Goal: Transaction & Acquisition: Register for event/course

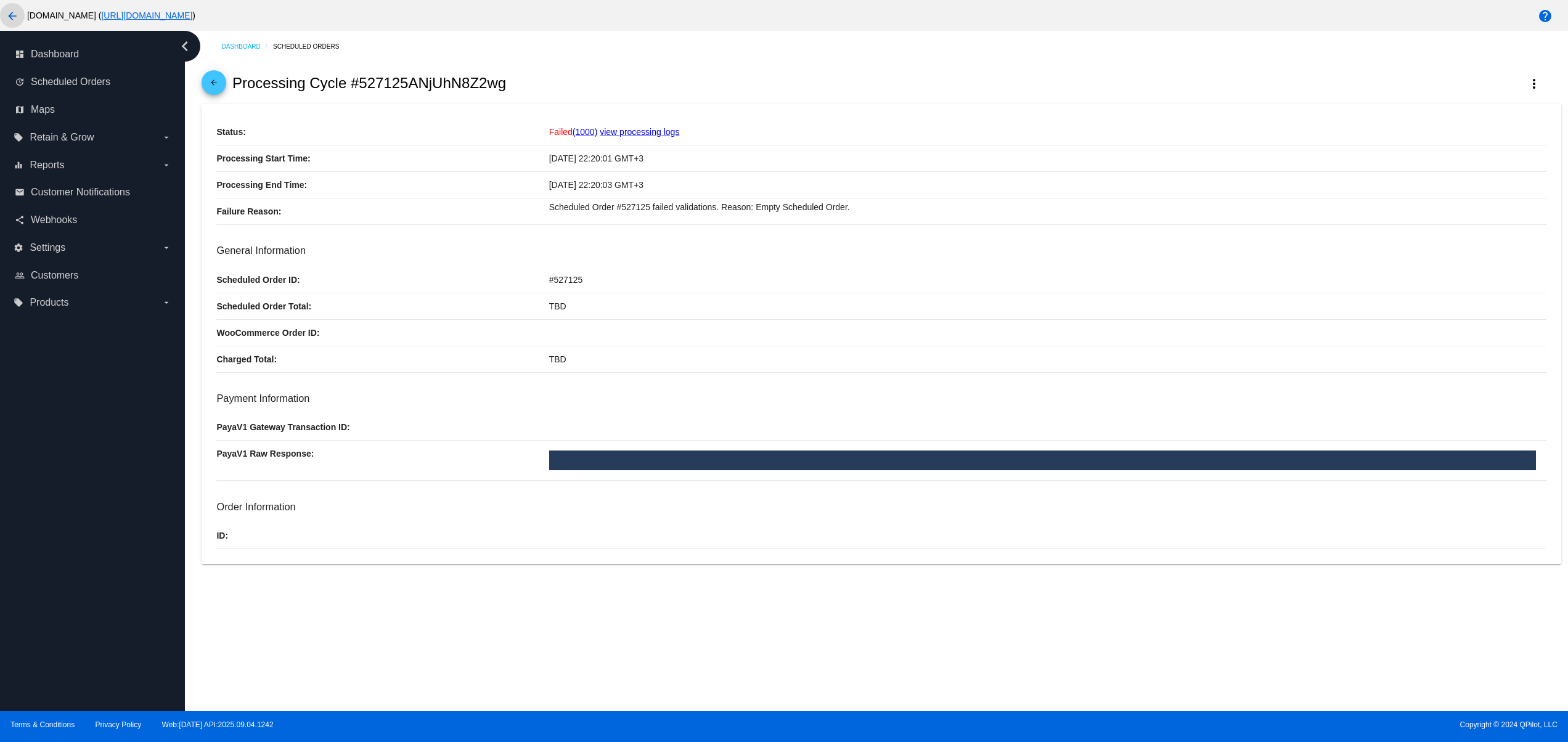
click at [13, 15] on mat-icon "arrow_back" at bounding box center [12, 15] width 15 height 15
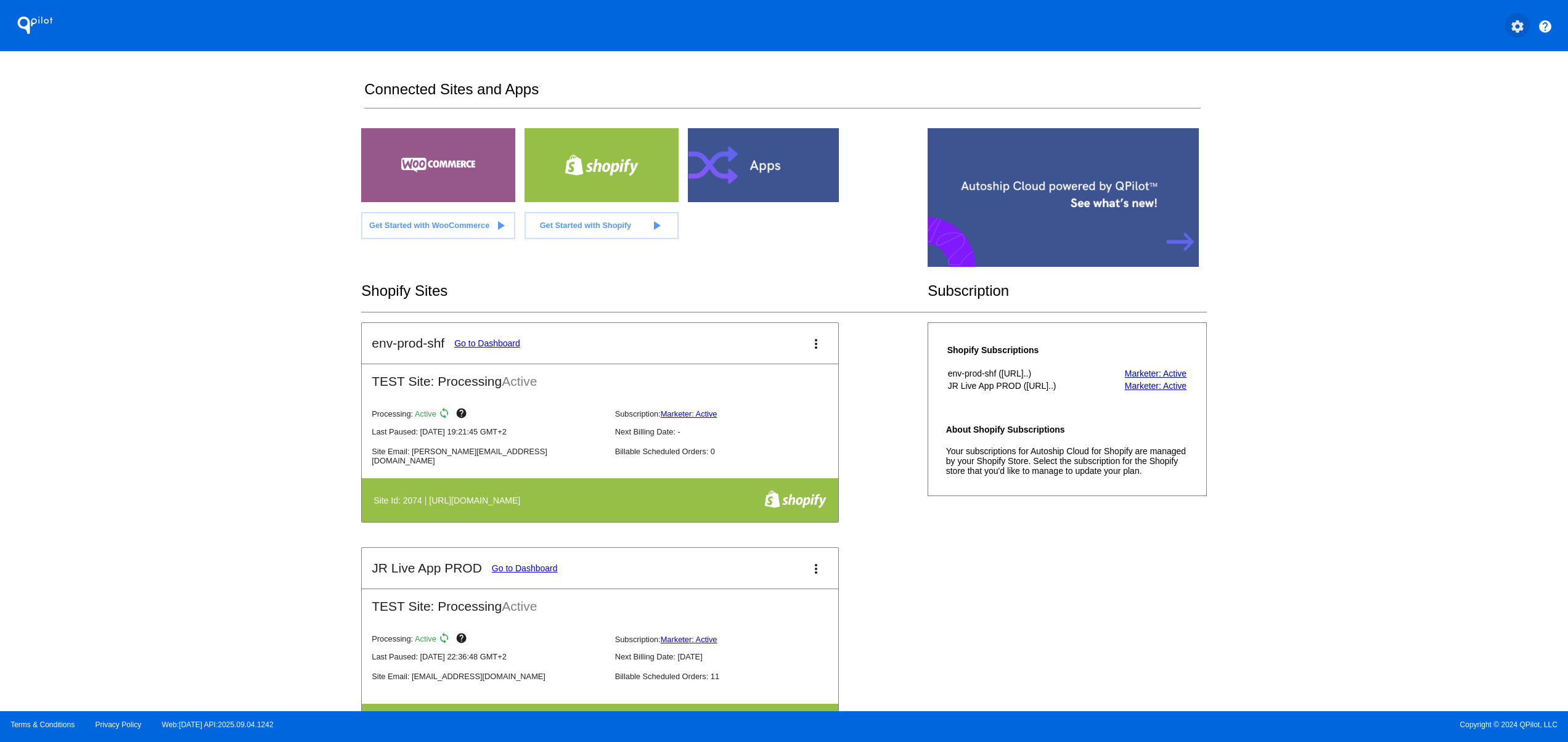
click at [1526, 25] on button "settings" at bounding box center [1518, 25] width 25 height 25
click at [1482, 97] on button "person Log out" at bounding box center [1471, 92] width 118 height 30
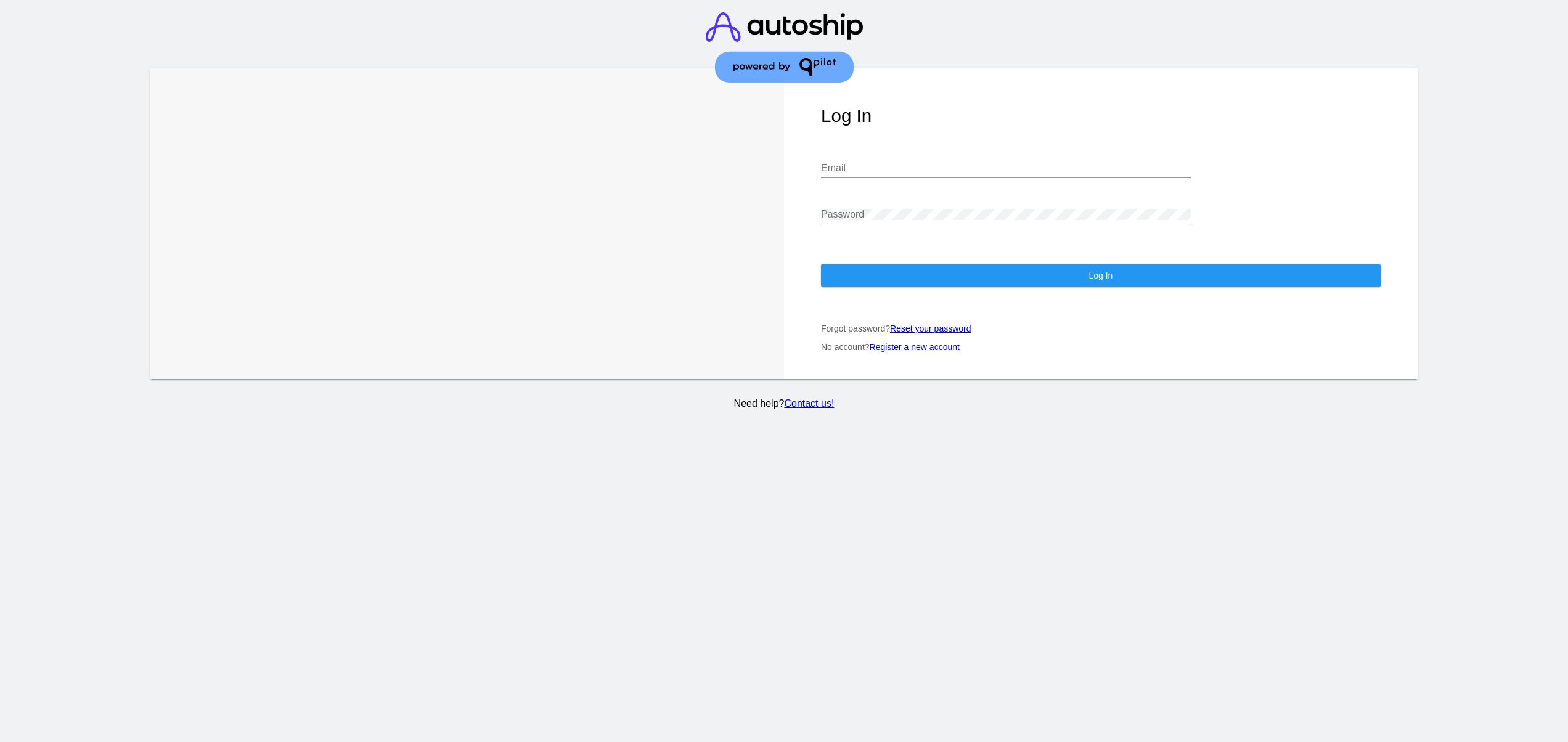
type input "[EMAIL_ADDRESS][DOMAIN_NAME]"
click at [1075, 163] on input "jr@patternsinthecloud.com" at bounding box center [1006, 168] width 370 height 11
click at [962, 581] on section "Learn More Learn How Log In jr@patternsinthecloud.com Email Password Log In For…" at bounding box center [784, 371] width 1568 height 742
click at [921, 342] on link "Register a new account" at bounding box center [914, 346] width 90 height 10
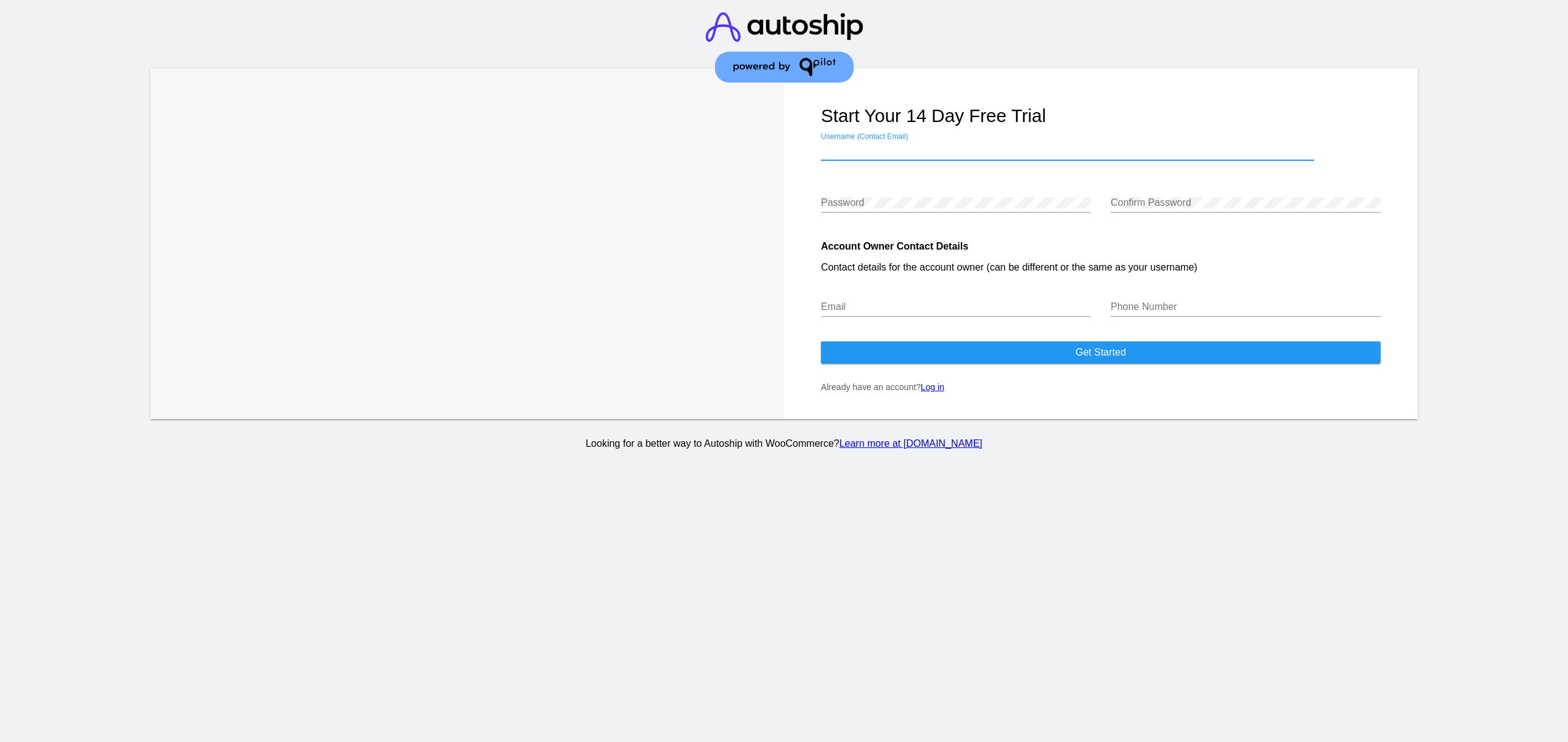
click at [930, 154] on input "Username (Contact Email)" at bounding box center [1068, 150] width 493 height 11
type input "ы"
type input "svetglus3@gmail.com"
click at [915, 196] on div "Password" at bounding box center [956, 198] width 270 height 28
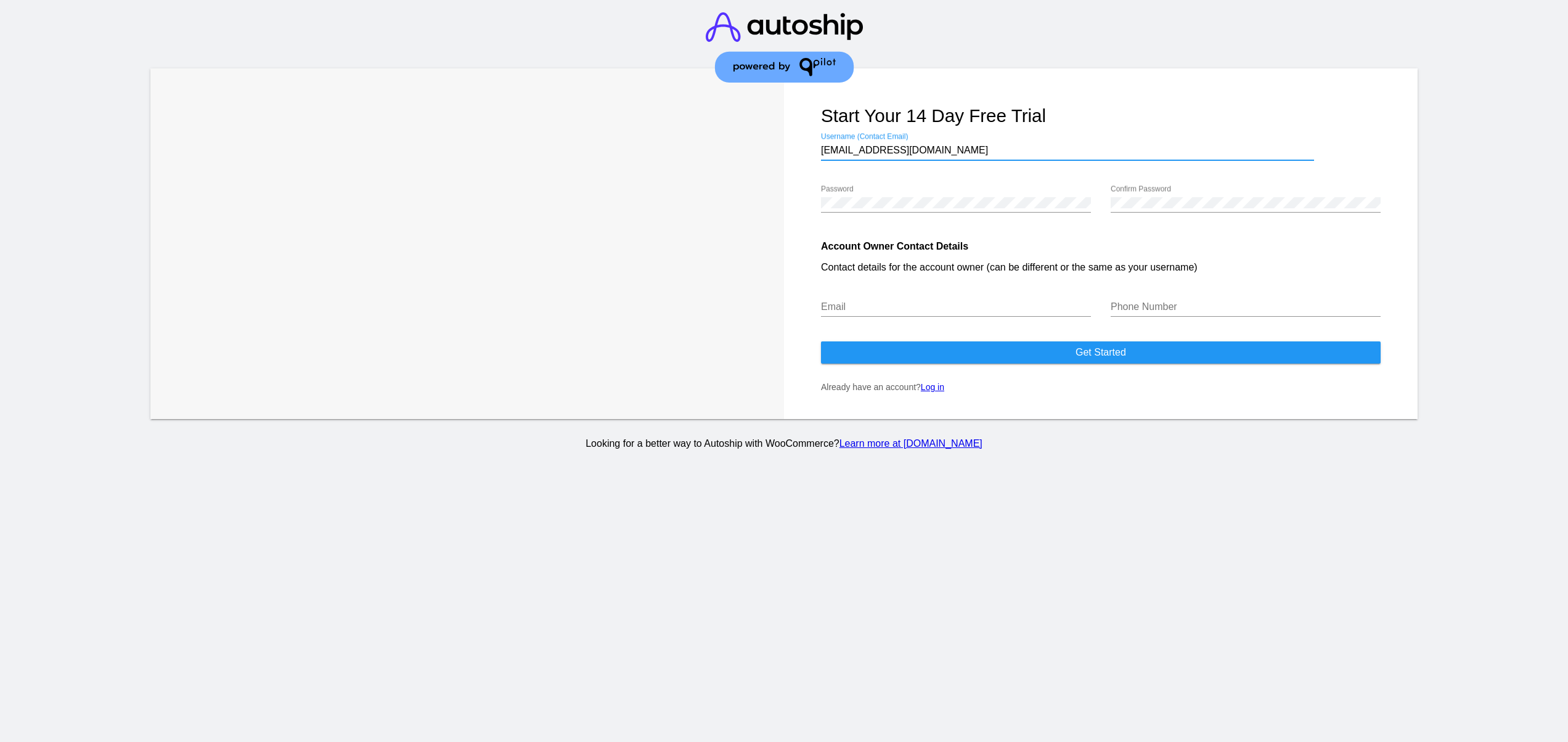
click at [902, 155] on input "svetglus3@gmail.com" at bounding box center [1068, 150] width 493 height 11
paste input "svetglus3@gmail.com"
click at [875, 305] on input "svetglus3@gmail.com" at bounding box center [956, 306] width 270 height 11
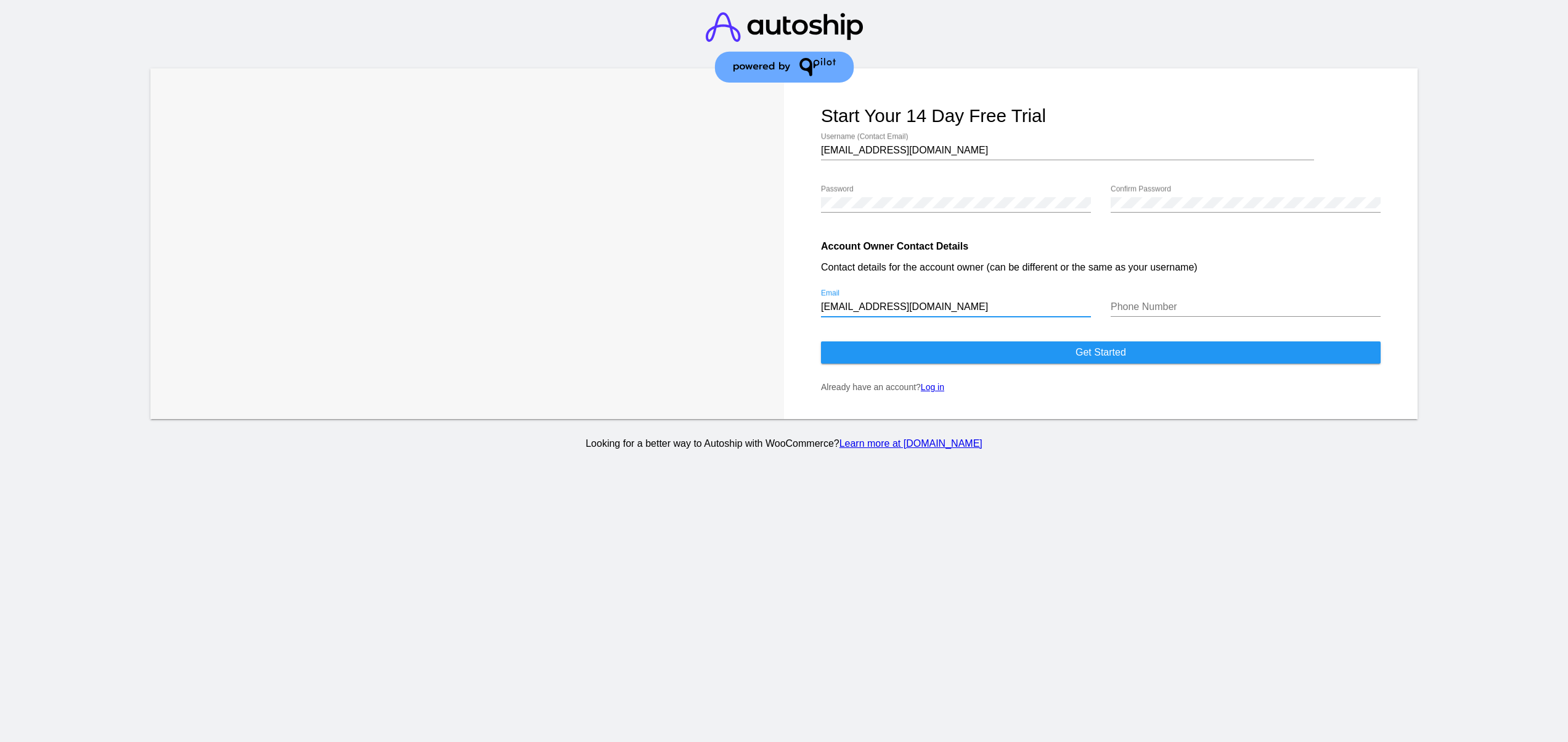
type input "svetglus3@gmail.com"
click at [1192, 311] on input "Phone Number" at bounding box center [1246, 306] width 270 height 11
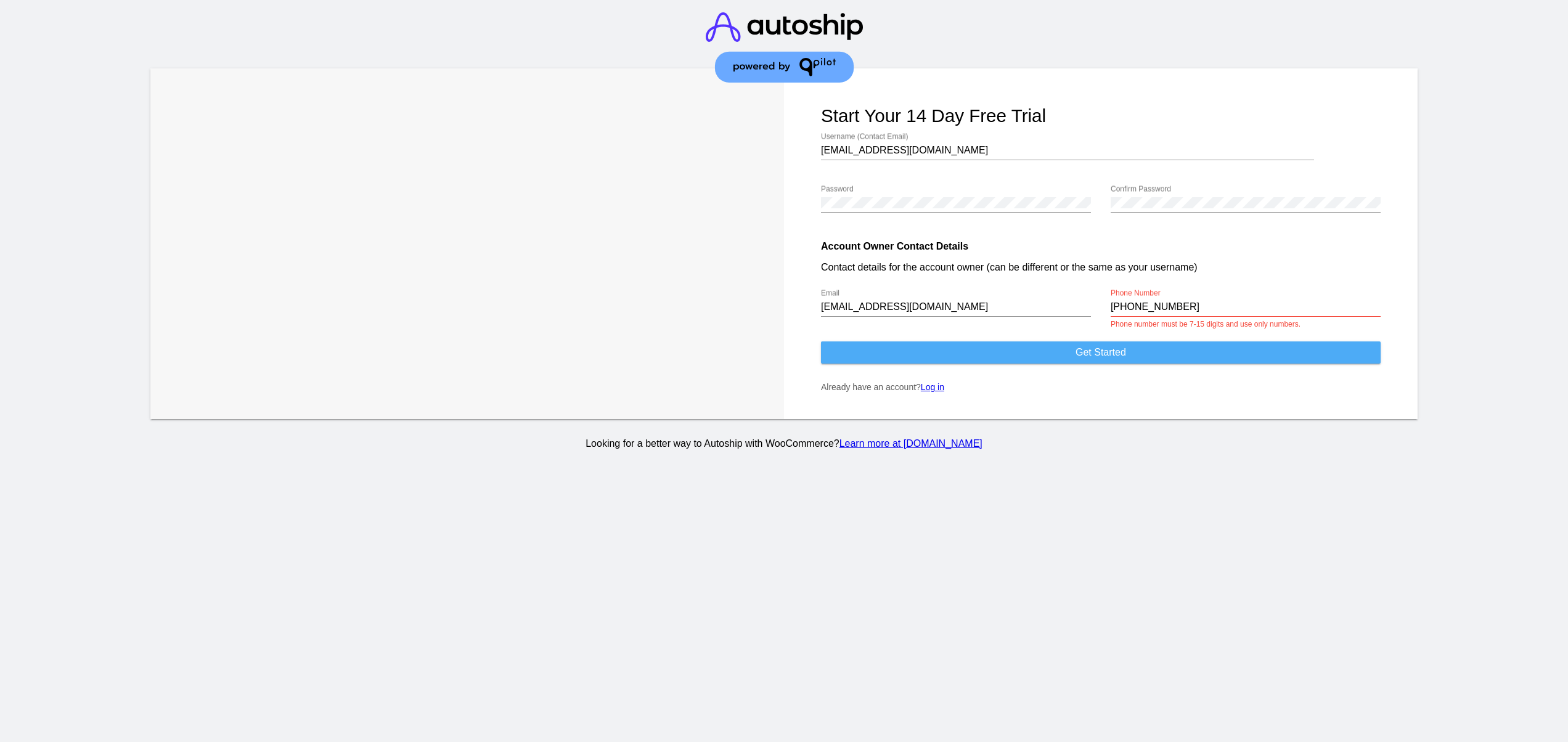
click at [1107, 349] on span "Get started" at bounding box center [1101, 352] width 50 height 10
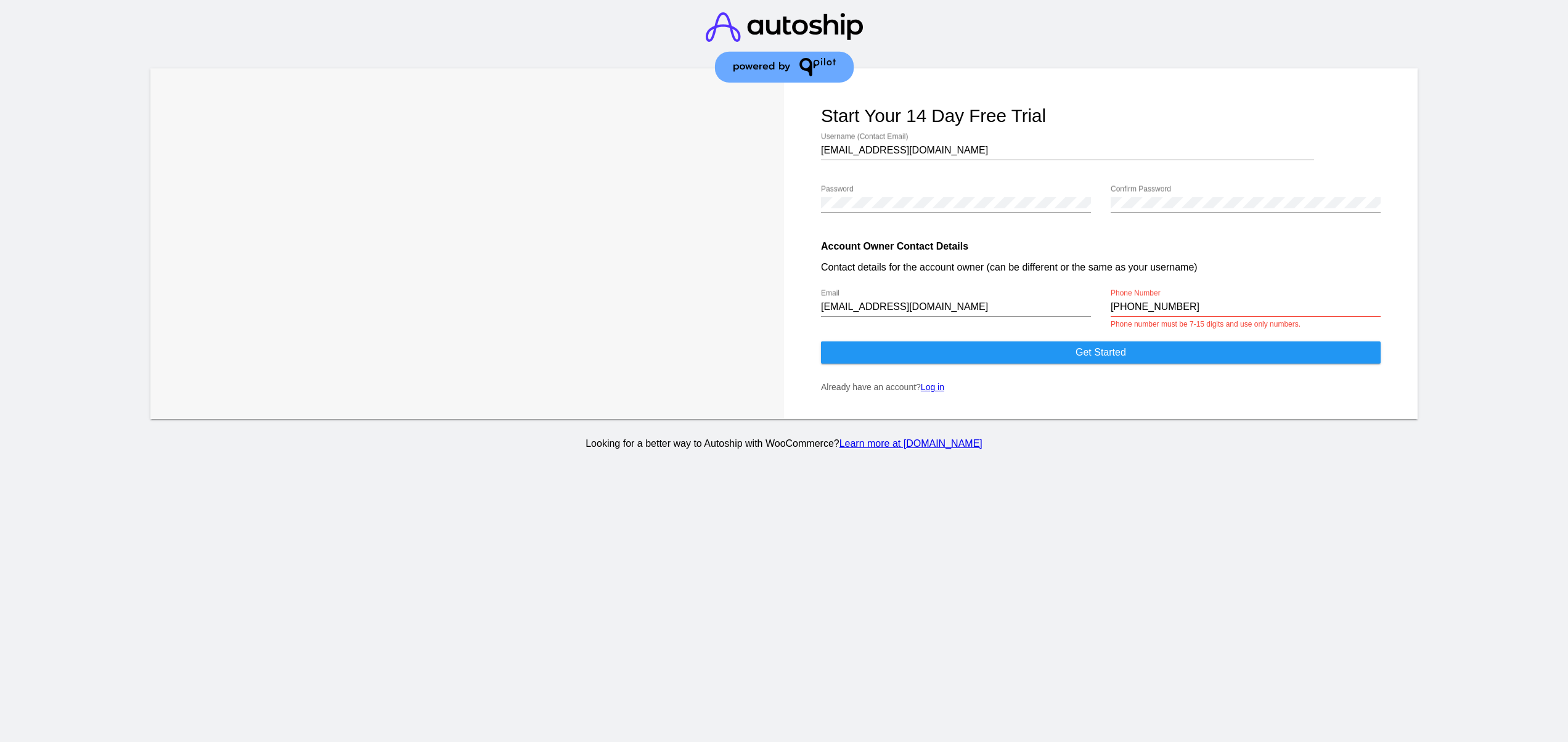
click at [1211, 302] on div "+1454555555555 Phone Number" at bounding box center [1246, 303] width 270 height 28
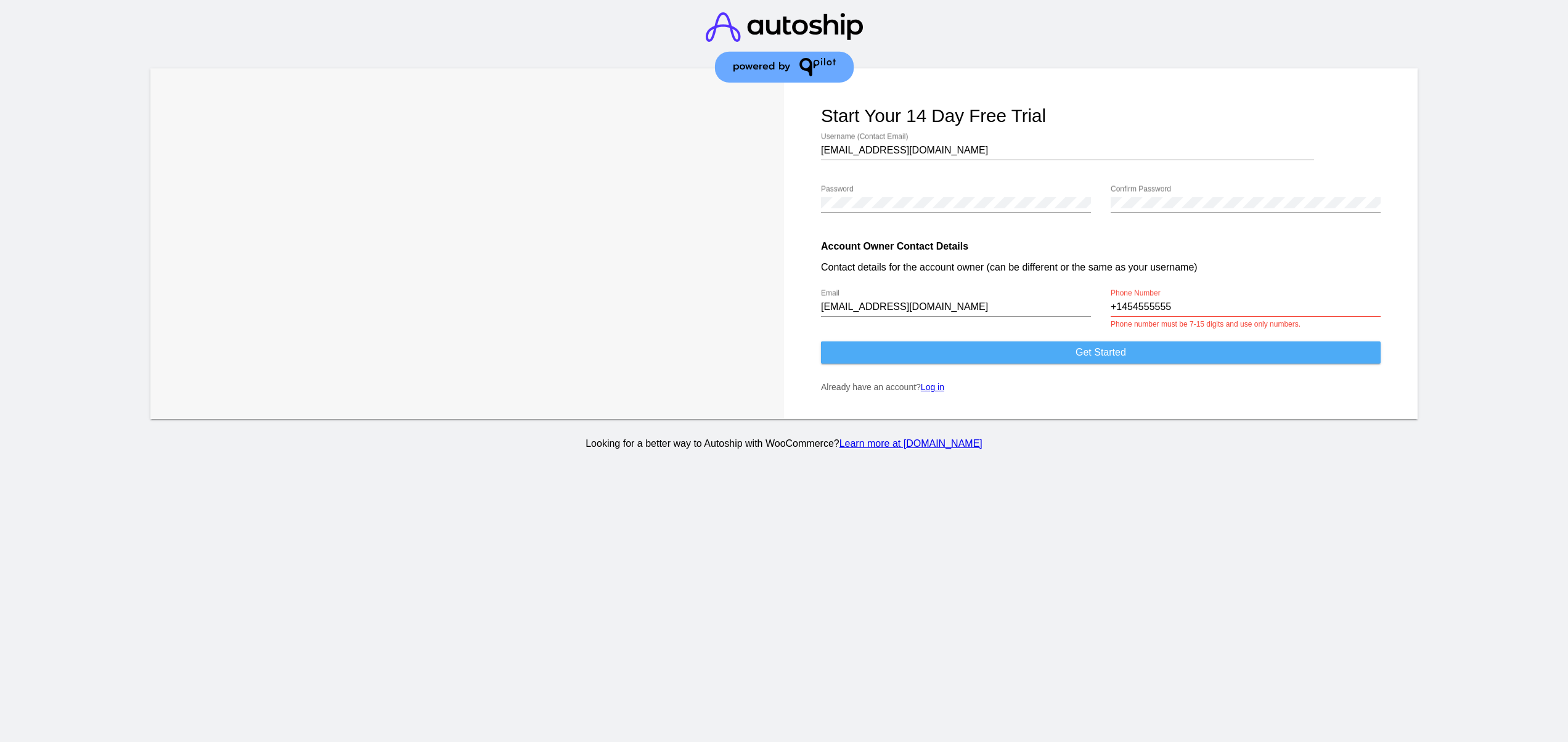
click at [1133, 356] on button "Get started" at bounding box center [1101, 352] width 560 height 22
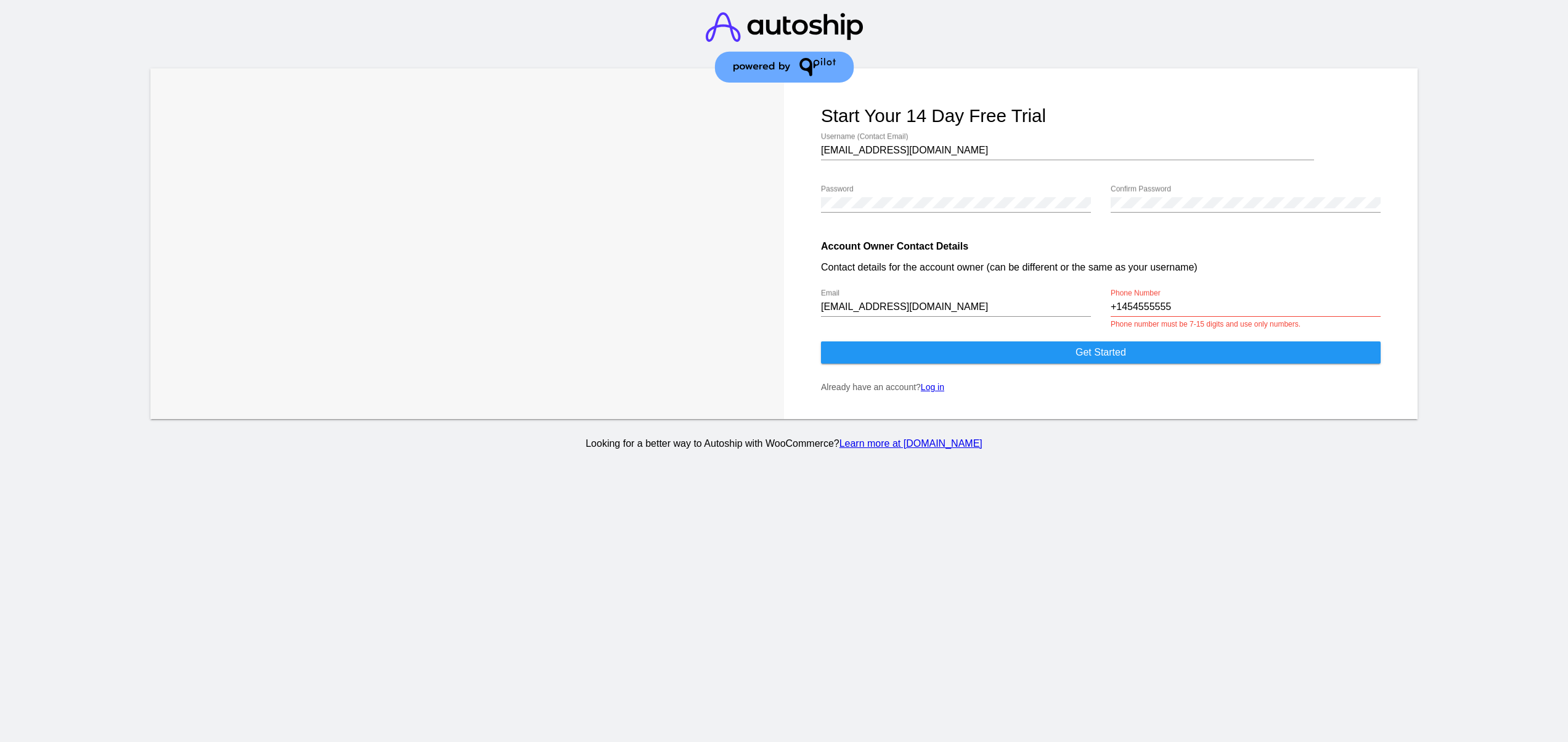
click at [1203, 303] on input "+1454555555" at bounding box center [1246, 306] width 270 height 11
click at [1165, 302] on div "+14545555559 Phone Number" at bounding box center [1246, 303] width 270 height 28
click at [604, 382] on div "Trusted Automation & Support for WooCommerce "Autoship Cloud and the QPilot tea…" at bounding box center [467, 243] width 634 height 350
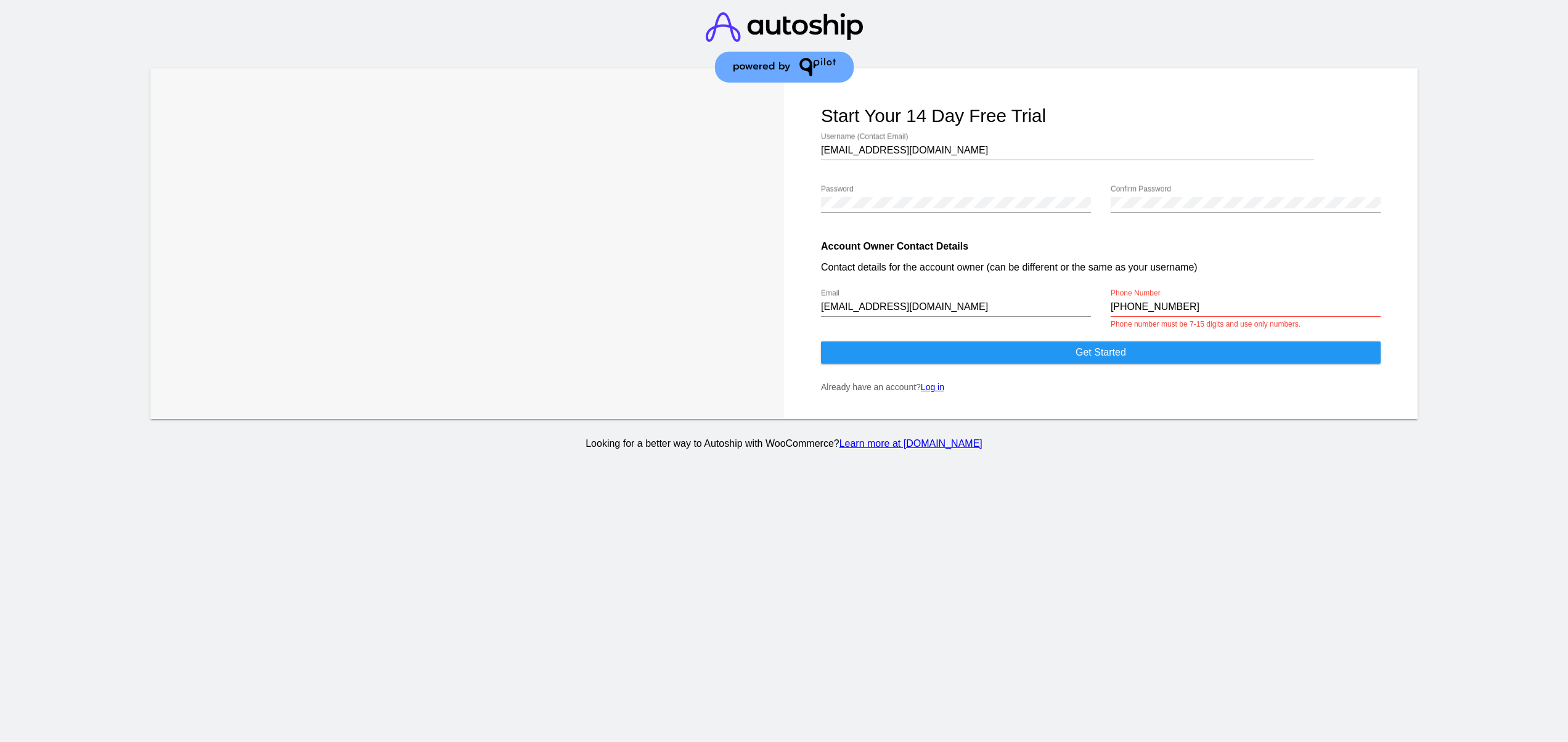
drag, startPoint x: 1130, startPoint y: 294, endPoint x: 1129, endPoint y: 303, distance: 9.1
click at [1129, 303] on div "+14545555559 Phone Number" at bounding box center [1246, 303] width 270 height 28
click at [1129, 303] on input "+14545555559" at bounding box center [1246, 306] width 270 height 11
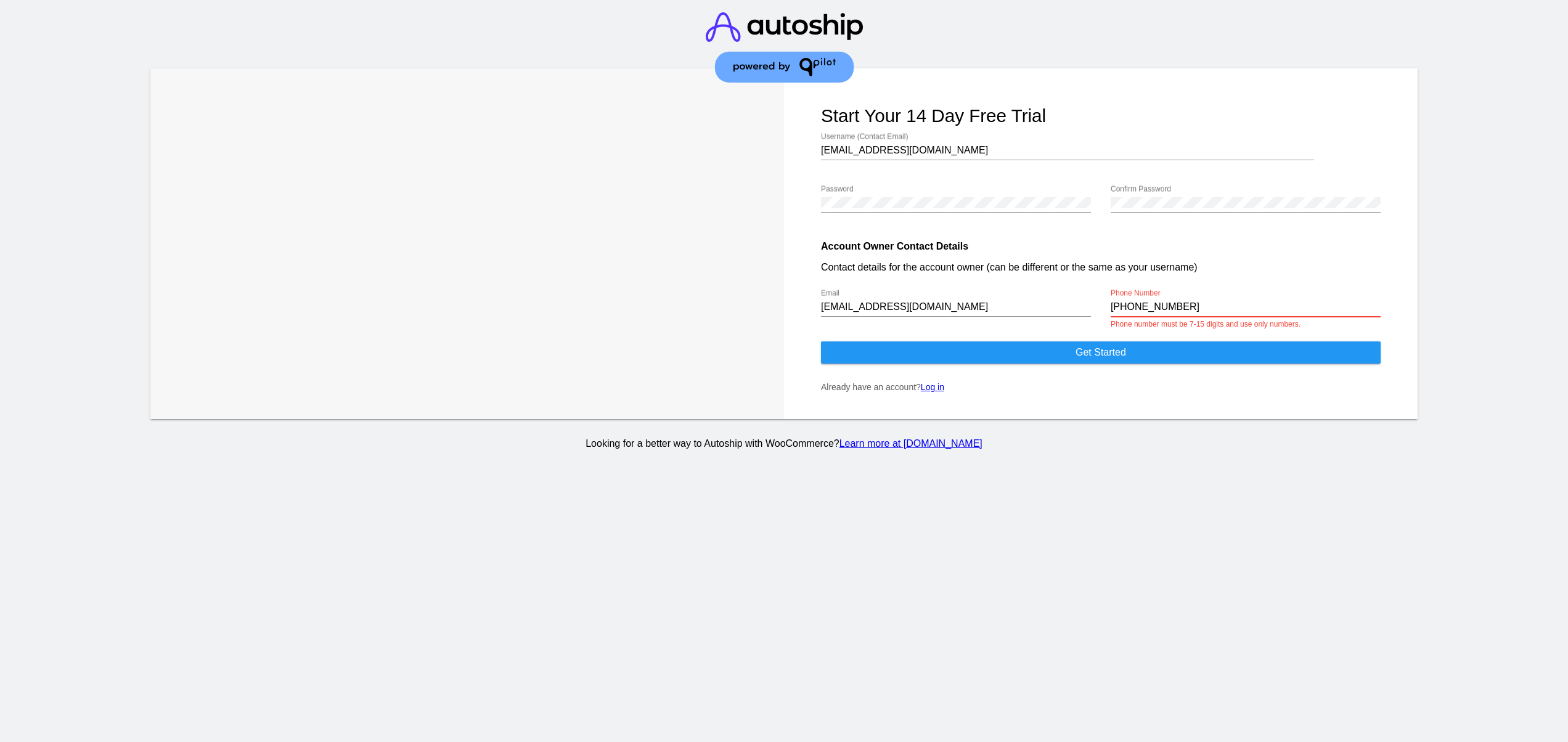
paste input "2174093153"
type input "+"
paste input "+12174093153"
click at [1217, 370] on form "Start your 14 day free trial svetglus3@gmail.com Username (Contact Email) Passw…" at bounding box center [1101, 243] width 634 height 350
click at [1115, 303] on input "+12174093153" at bounding box center [1246, 306] width 270 height 11
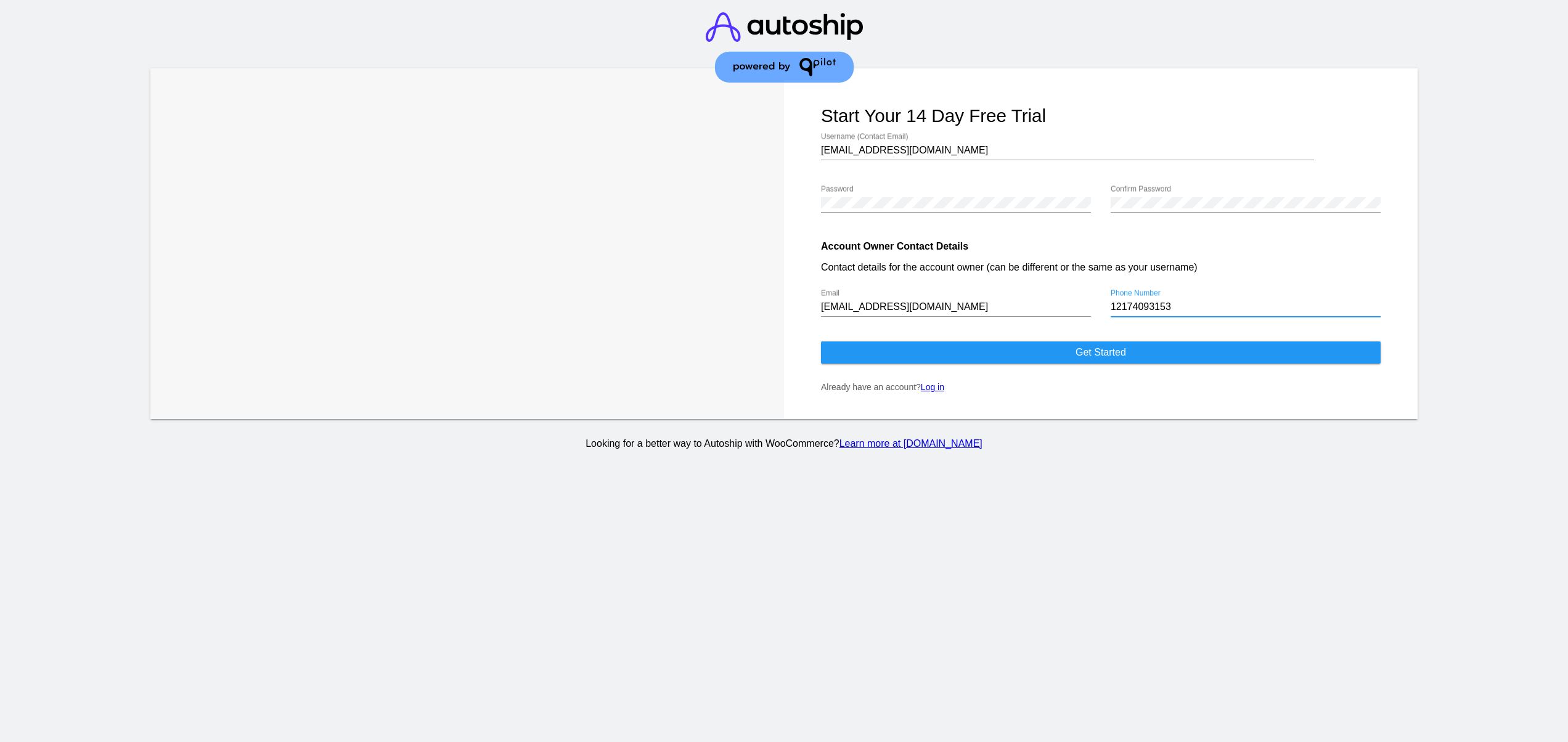
type input "12174093153"
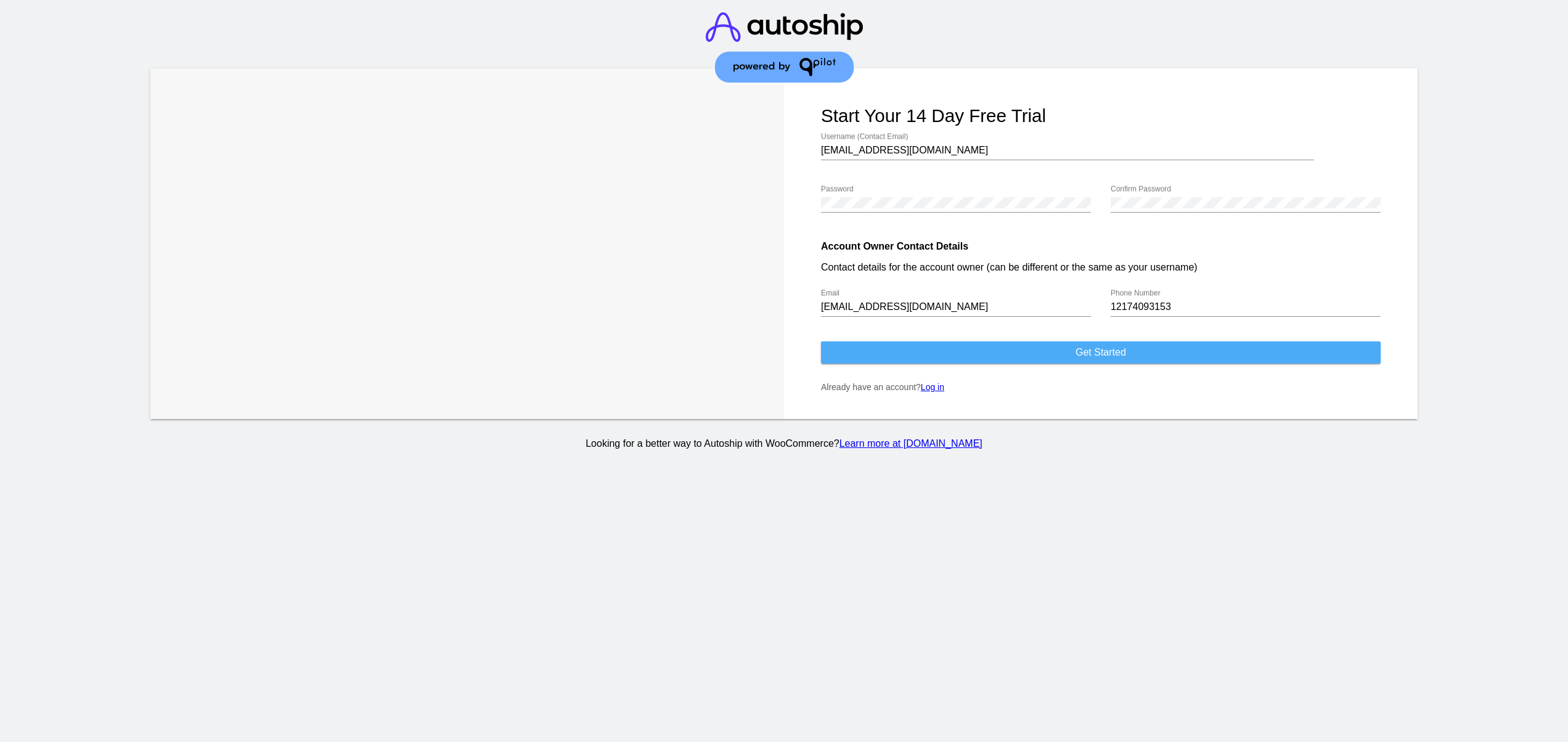
click at [1120, 348] on button "Get started" at bounding box center [1101, 352] width 560 height 22
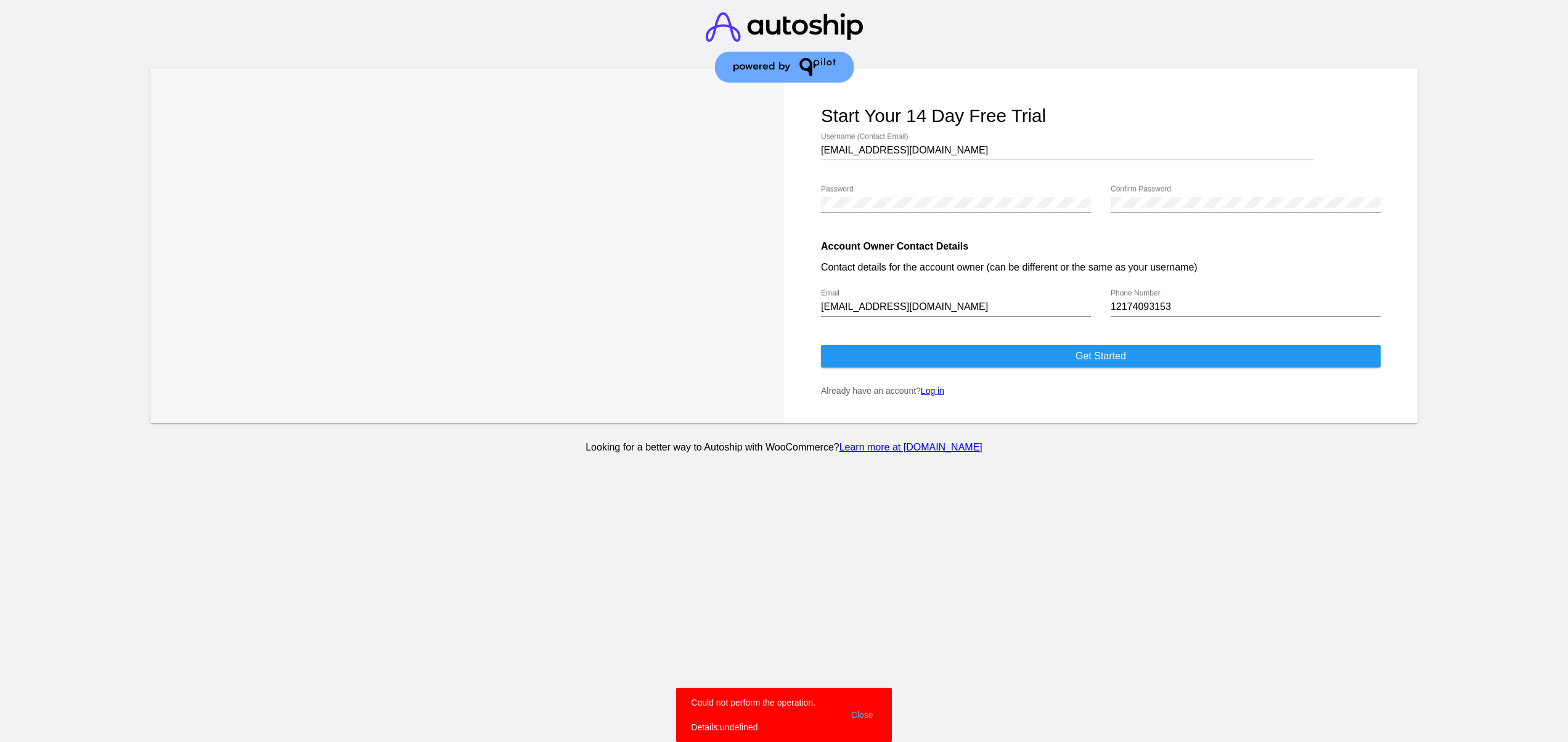
click at [948, 637] on section "Trusted Automation & Support for WooCommerce "Autoship Cloud and the QPilot tea…" at bounding box center [784, 371] width 1568 height 742
click at [870, 144] on div "svetglus3@gmail.com Username (Contact Email)" at bounding box center [1068, 146] width 493 height 28
click at [902, 292] on div "svetglus3@gmail.com Email" at bounding box center [956, 303] width 270 height 28
click at [861, 309] on input "svetglus3@gmail.com" at bounding box center [956, 306] width 270 height 11
type input "[EMAIL_ADDRESS][DOMAIN_NAME]"
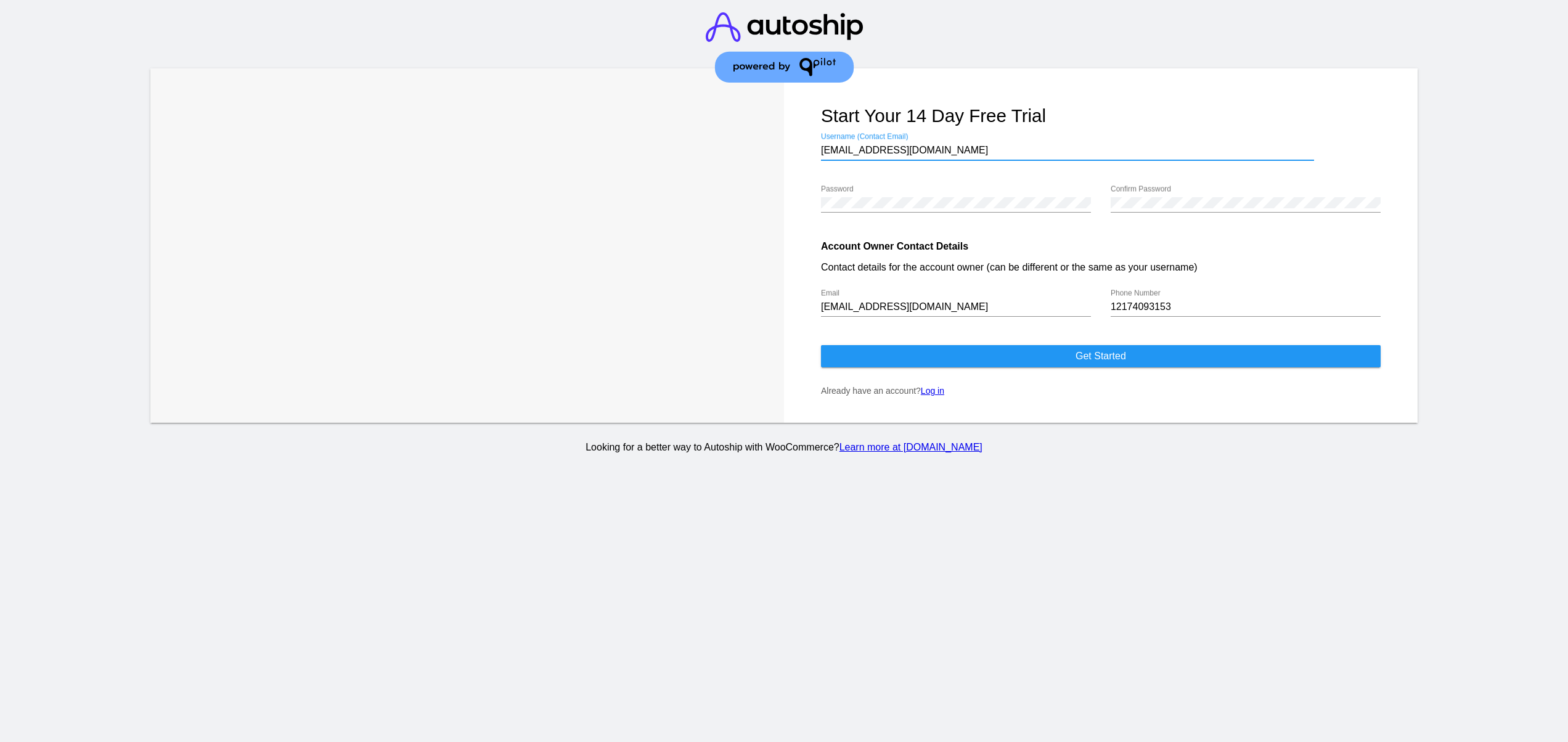
click at [861, 155] on input "svetglus3@gmail.com" at bounding box center [1068, 150] width 493 height 11
type input "[EMAIL_ADDRESS][DOMAIN_NAME]"
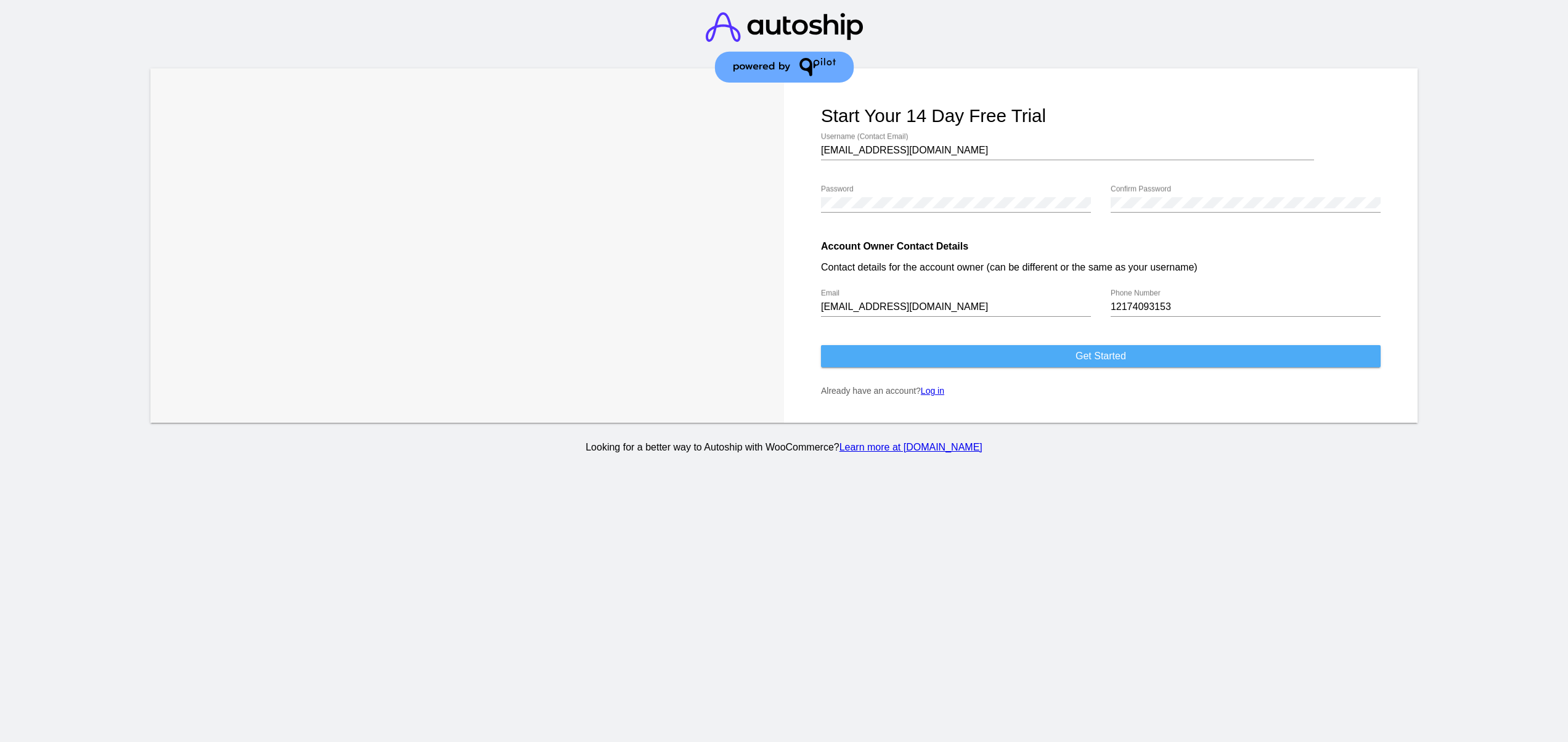
click at [922, 348] on button "Get started" at bounding box center [1101, 356] width 560 height 22
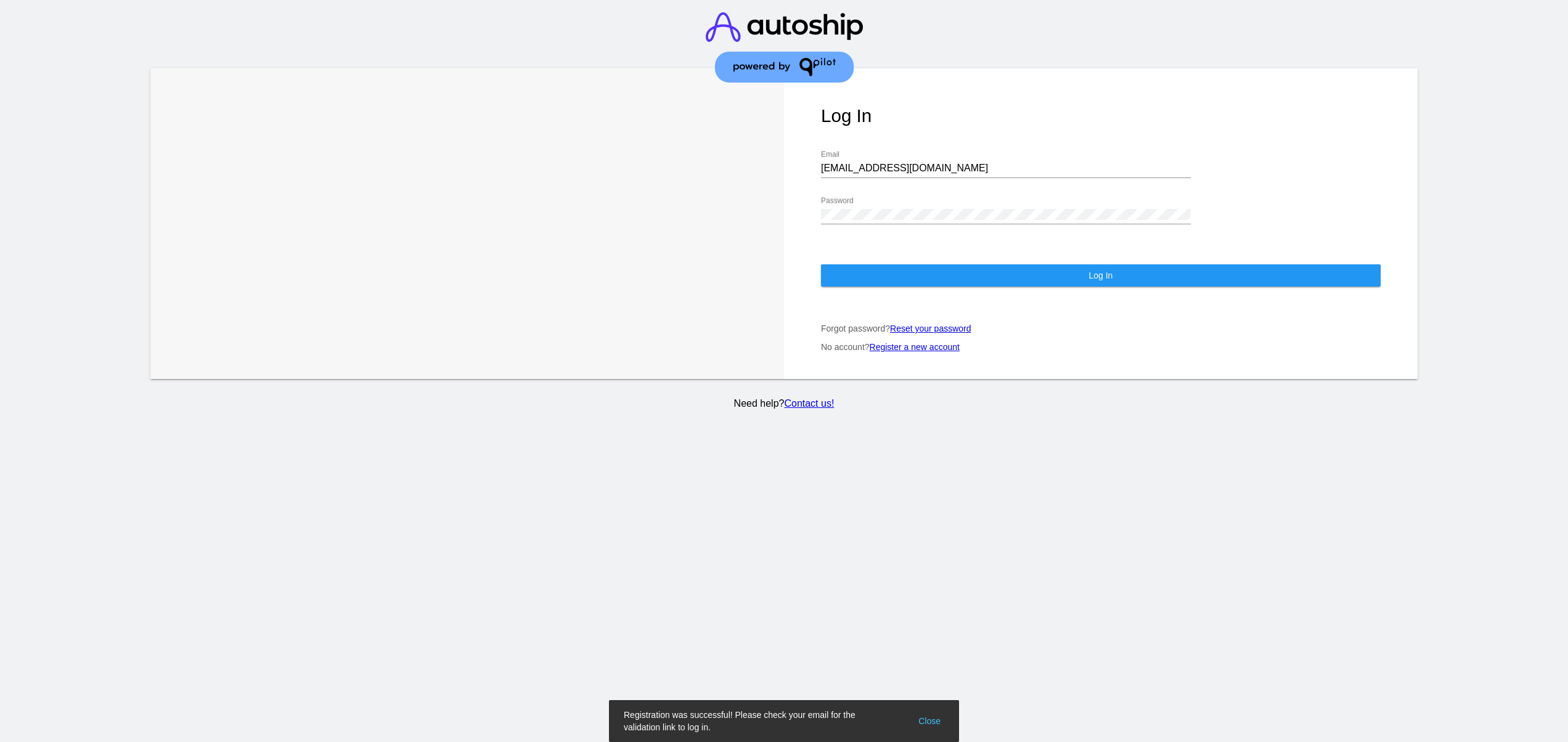
type input "[EMAIL_ADDRESS][DOMAIN_NAME]"
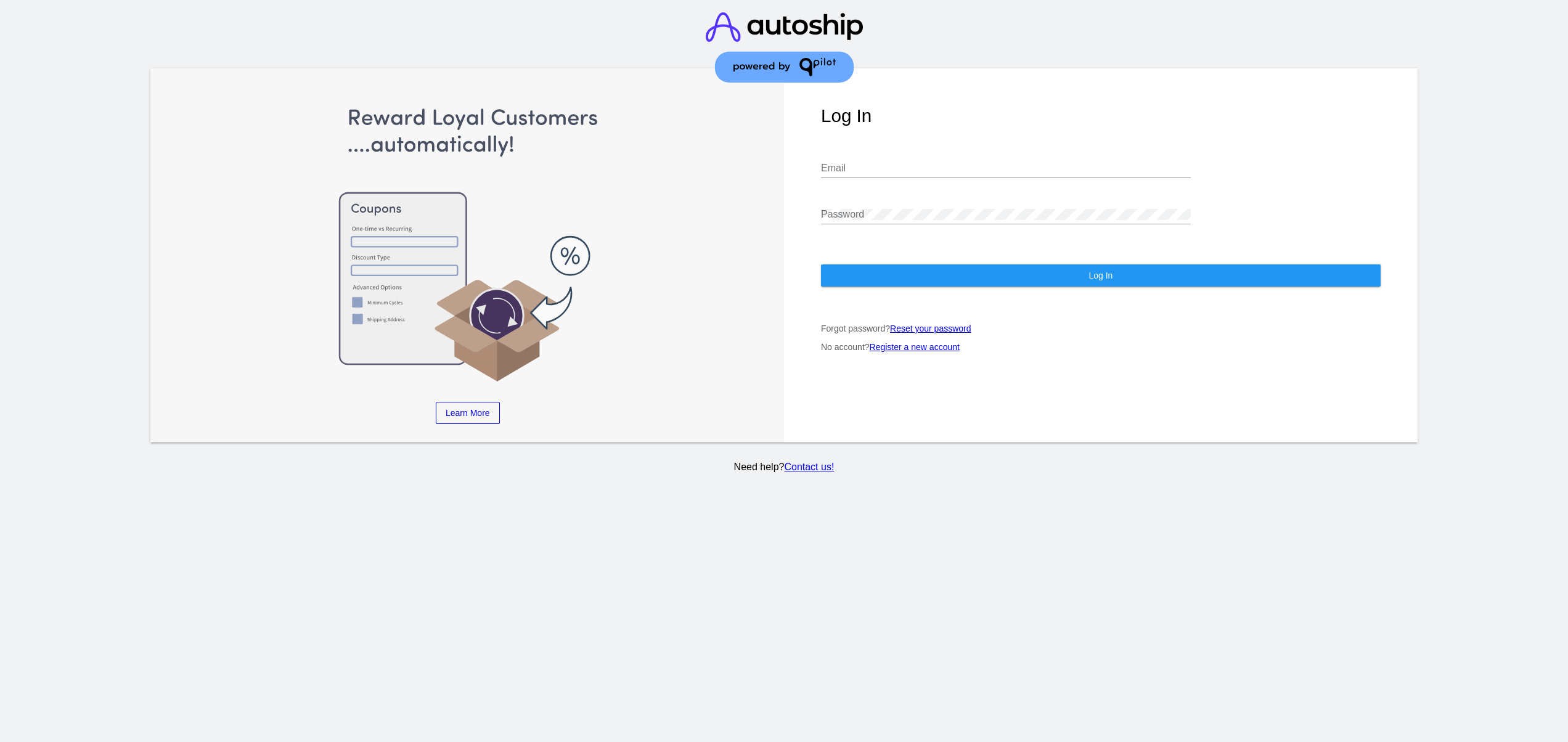
type input "[EMAIL_ADDRESS][DOMAIN_NAME]"
click at [851, 265] on button "Log In" at bounding box center [1101, 276] width 560 height 22
